Goal: Task Accomplishment & Management: Manage account settings

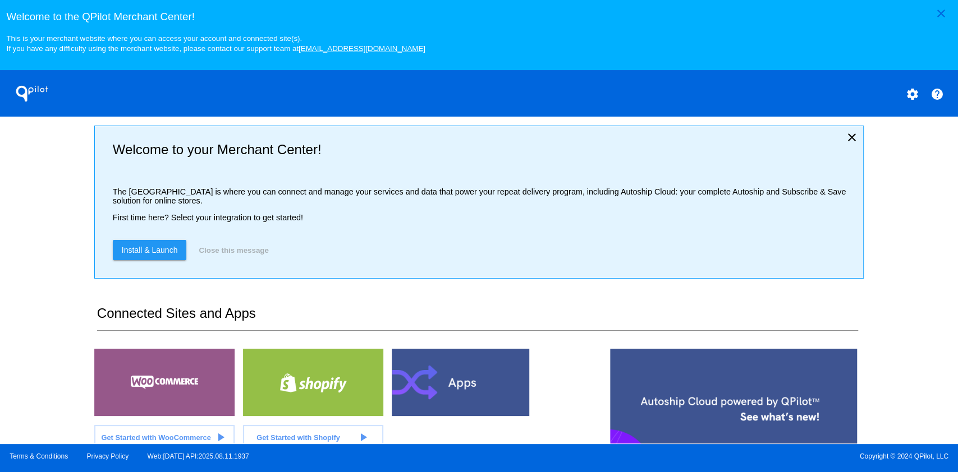
scroll to position [224, 0]
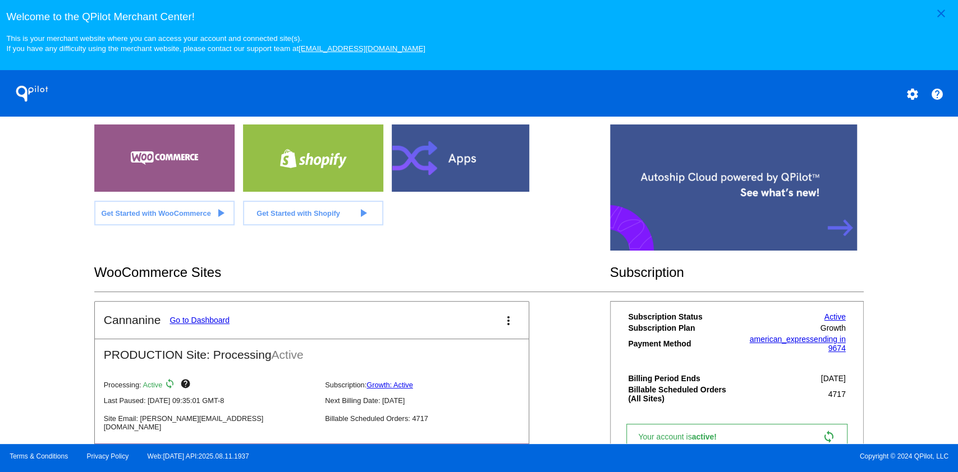
click at [217, 319] on link "Go to Dashboard" at bounding box center [199, 320] width 60 height 9
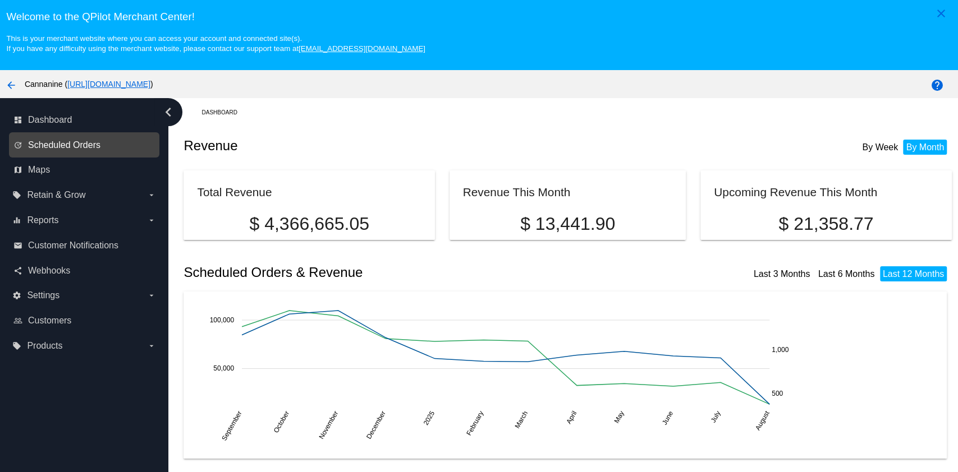
click at [58, 144] on span "Scheduled Orders" at bounding box center [64, 145] width 72 height 10
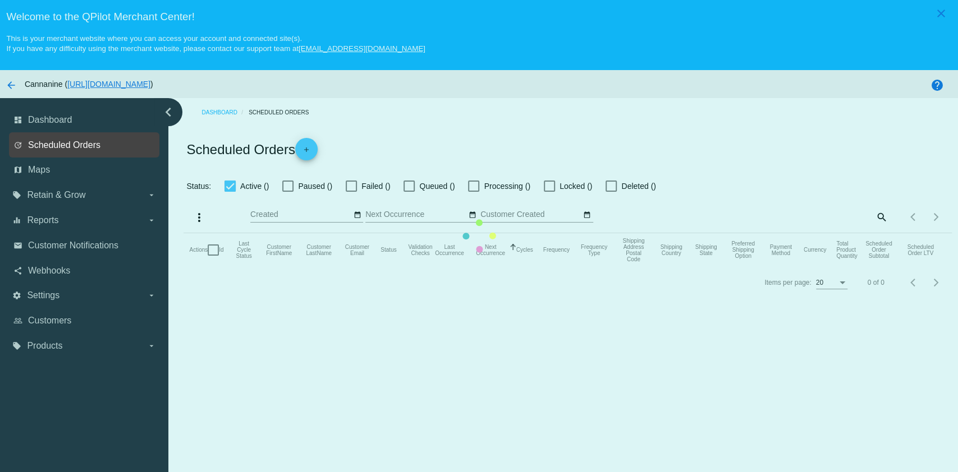
checkbox input "true"
